Goal: Transaction & Acquisition: Purchase product/service

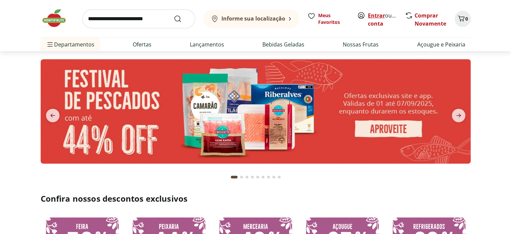
click at [380, 13] on link "Entrar" at bounding box center [376, 15] width 17 height 7
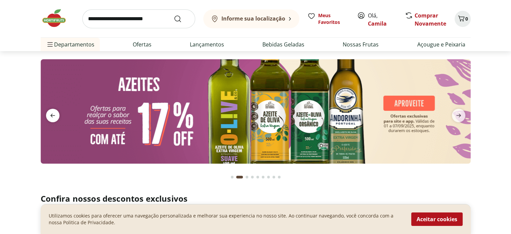
click at [49, 114] on icon "previous" at bounding box center [53, 115] width 8 height 8
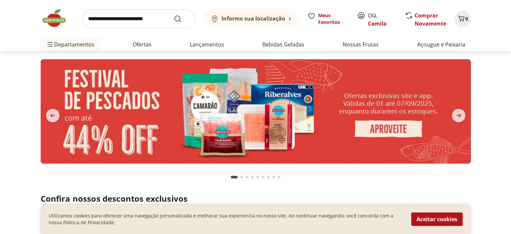
click at [379, 126] on img at bounding box center [256, 111] width 430 height 104
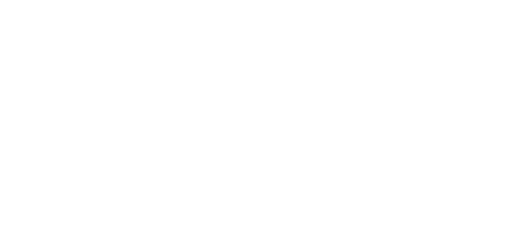
select select "**********"
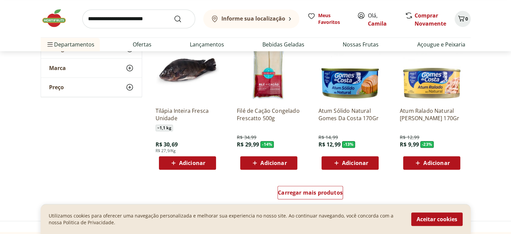
scroll to position [370, 0]
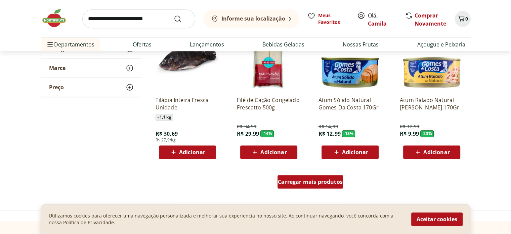
click at [321, 187] on div "Carregar mais produtos" at bounding box center [311, 181] width 66 height 13
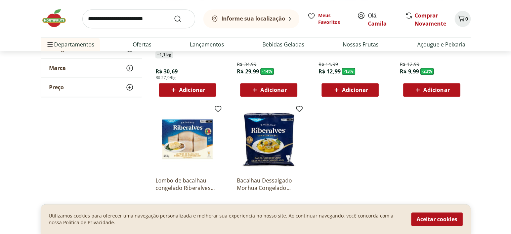
scroll to position [336, 0]
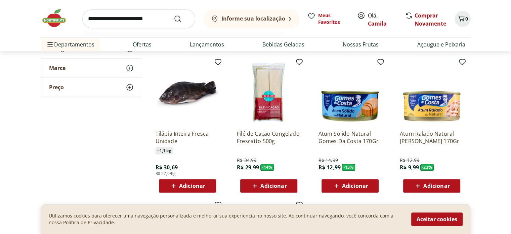
click at [148, 21] on input "search" at bounding box center [138, 18] width 113 height 19
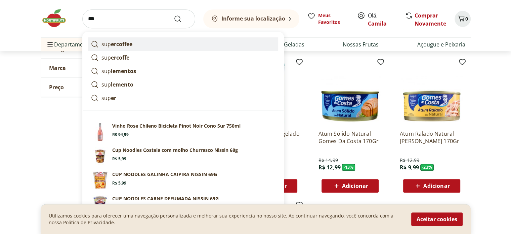
click at [149, 41] on link "sup ercoffee" at bounding box center [183, 43] width 190 height 13
type input "**********"
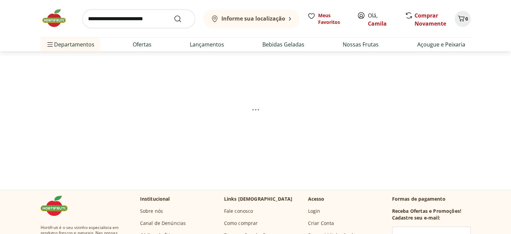
select select "**********"
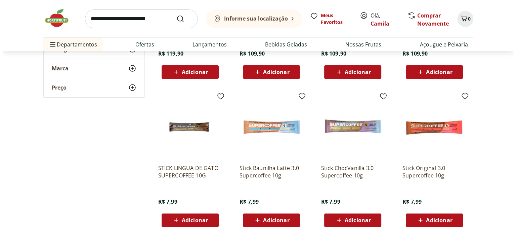
scroll to position [67, 0]
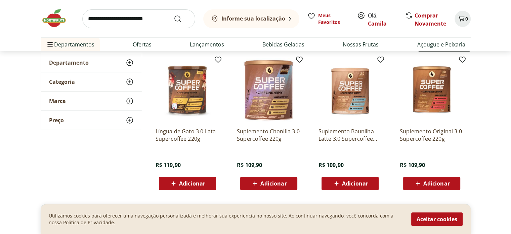
click at [274, 19] on b "Informe sua localização" at bounding box center [254, 18] width 64 height 7
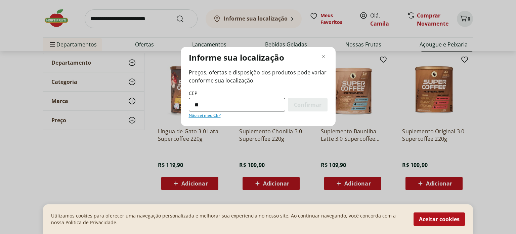
type input "*********"
click at [311, 105] on span "Confirmar" at bounding box center [308, 104] width 28 height 5
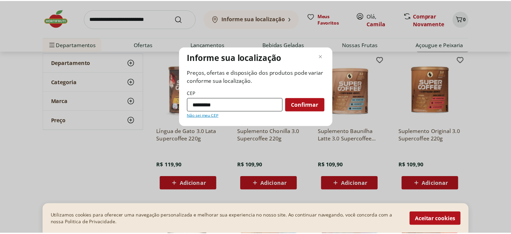
scroll to position [16, 0]
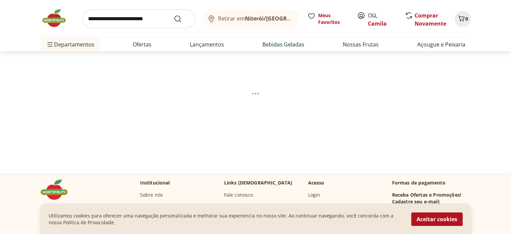
select select "**********"
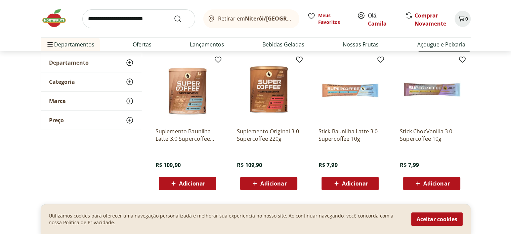
scroll to position [101, 0]
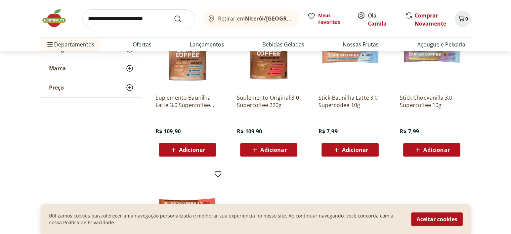
click at [348, 148] on span "Adicionar" at bounding box center [355, 149] width 26 height 5
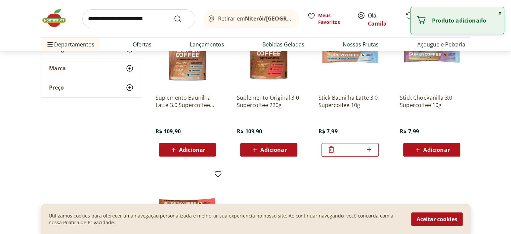
click at [430, 147] on span "Adicionar" at bounding box center [437, 149] width 26 height 5
click at [455, 148] on div "*" at bounding box center [432, 149] width 57 height 13
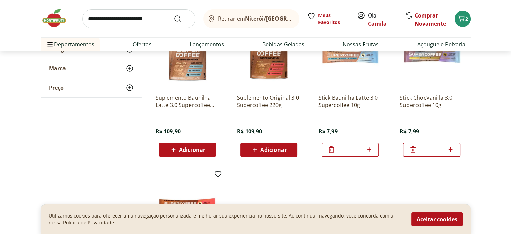
click at [452, 148] on icon at bounding box center [451, 149] width 8 height 8
type input "*"
click at [370, 149] on icon at bounding box center [369, 149] width 4 height 4
type input "*"
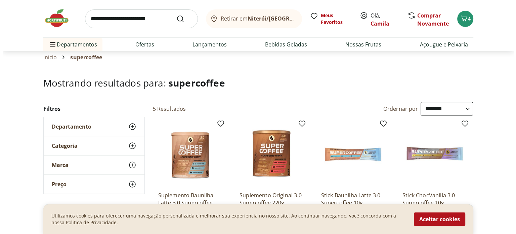
scroll to position [0, 0]
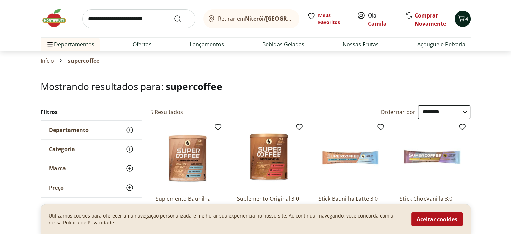
click at [466, 17] on span "4" at bounding box center [467, 18] width 3 height 6
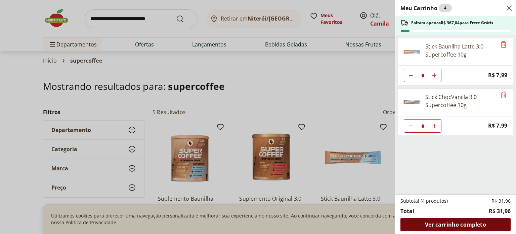
click at [435, 222] on span "Ver carrinho completo" at bounding box center [455, 224] width 61 height 5
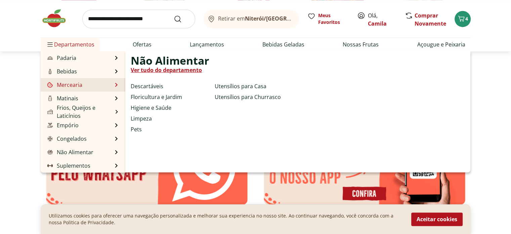
scroll to position [1042, 0]
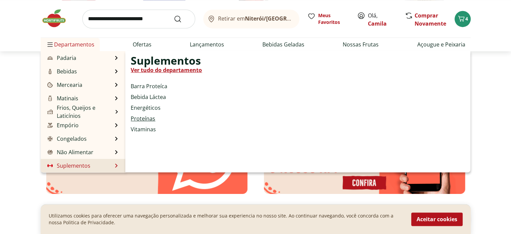
click at [151, 118] on link "Proteínas" at bounding box center [143, 118] width 25 height 8
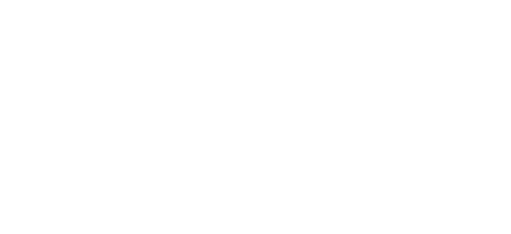
select select "**********"
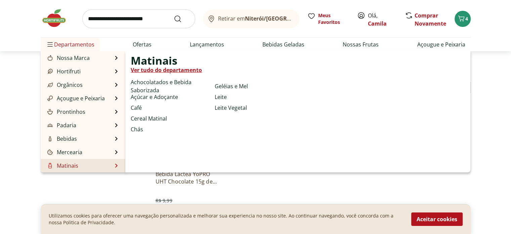
scroll to position [67, 0]
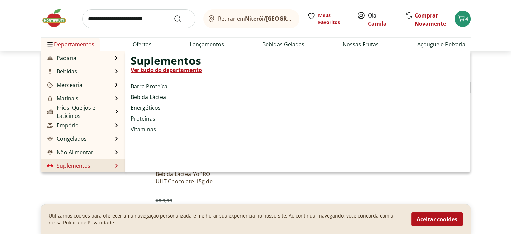
click at [87, 165] on link "Suplementos" at bounding box center [68, 165] width 44 height 8
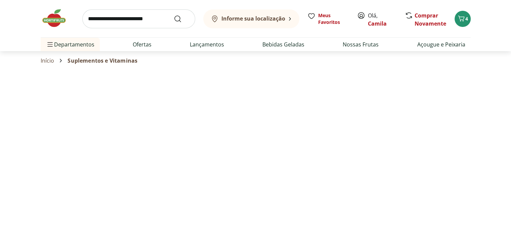
select select "**********"
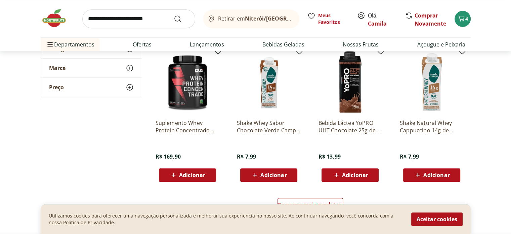
scroll to position [404, 0]
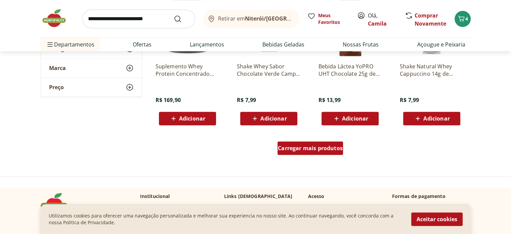
click at [297, 149] on span "Carregar mais produtos" at bounding box center [310, 147] width 65 height 5
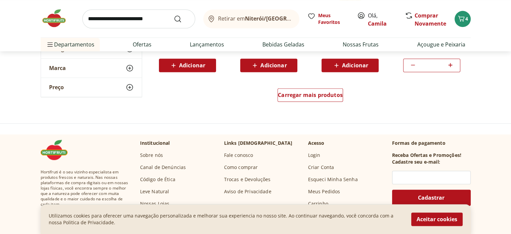
scroll to position [908, 0]
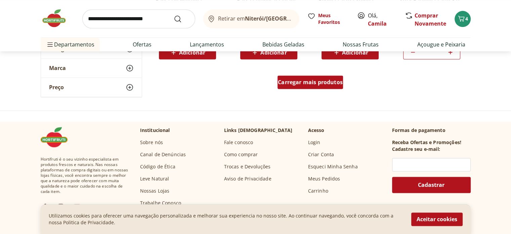
click at [335, 84] on span "Carregar mais produtos" at bounding box center [310, 81] width 65 height 5
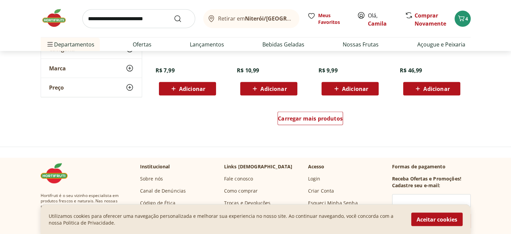
scroll to position [1311, 0]
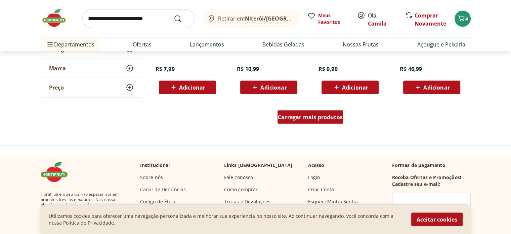
click at [314, 116] on span "Carregar mais produtos" at bounding box center [310, 116] width 65 height 5
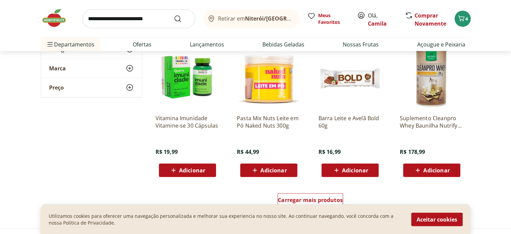
scroll to position [1681, 0]
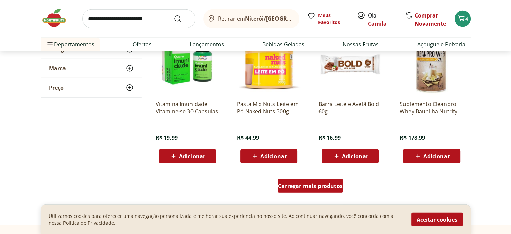
click at [334, 188] on span "Carregar mais produtos" at bounding box center [310, 185] width 65 height 5
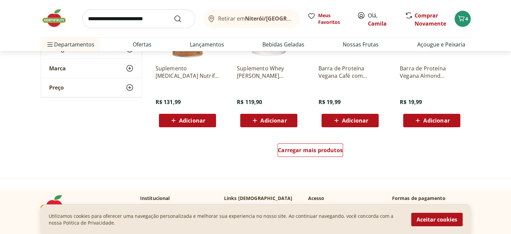
scroll to position [2186, 0]
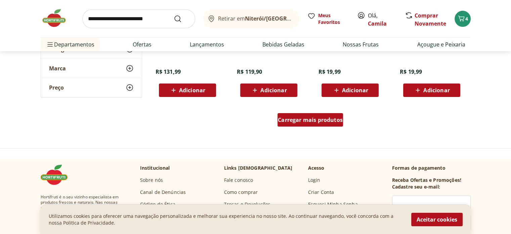
click at [315, 119] on span "Carregar mais produtos" at bounding box center [310, 119] width 65 height 5
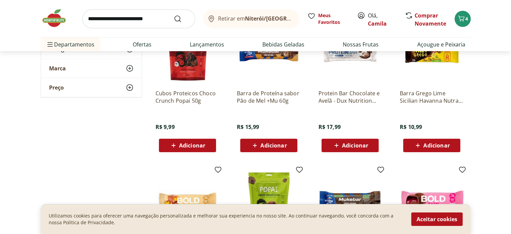
scroll to position [2556, 0]
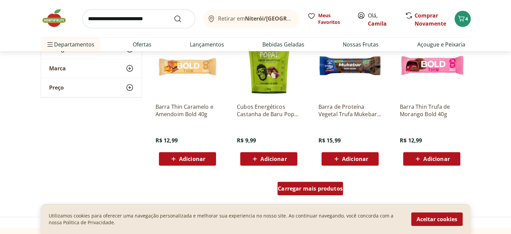
click at [320, 189] on span "Carregar mais produtos" at bounding box center [310, 188] width 65 height 5
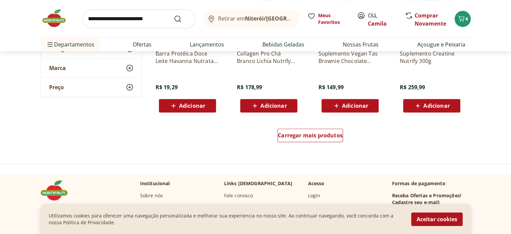
scroll to position [3060, 0]
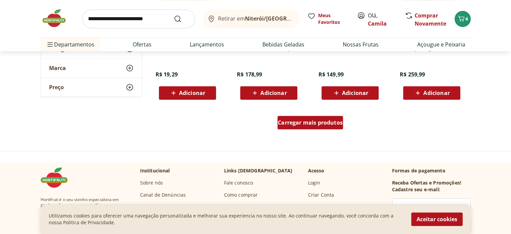
click at [323, 122] on span "Carregar mais produtos" at bounding box center [310, 122] width 65 height 5
